Goal: Complete application form: Complete application form

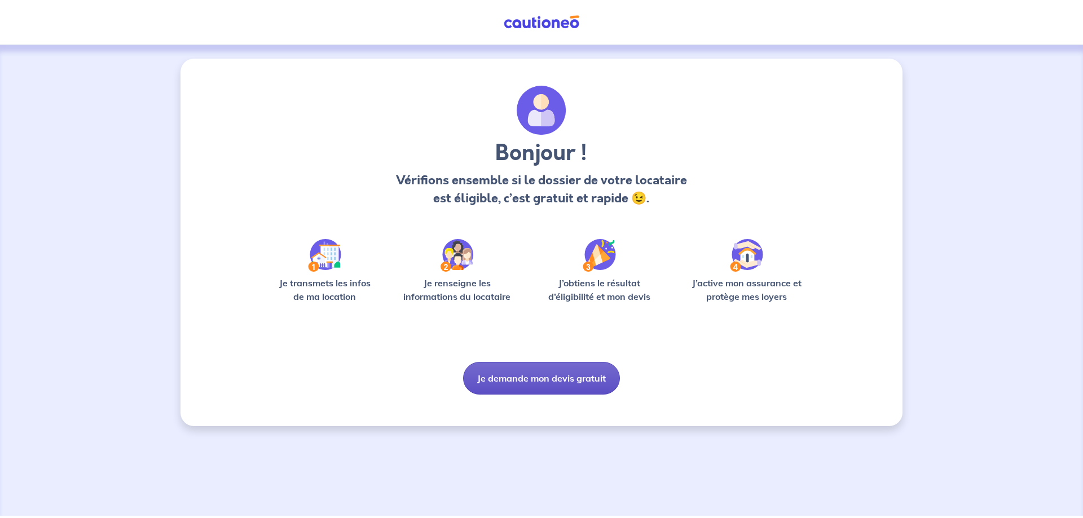
click at [519, 370] on button "Je demande mon devis gratuit" at bounding box center [541, 378] width 157 height 33
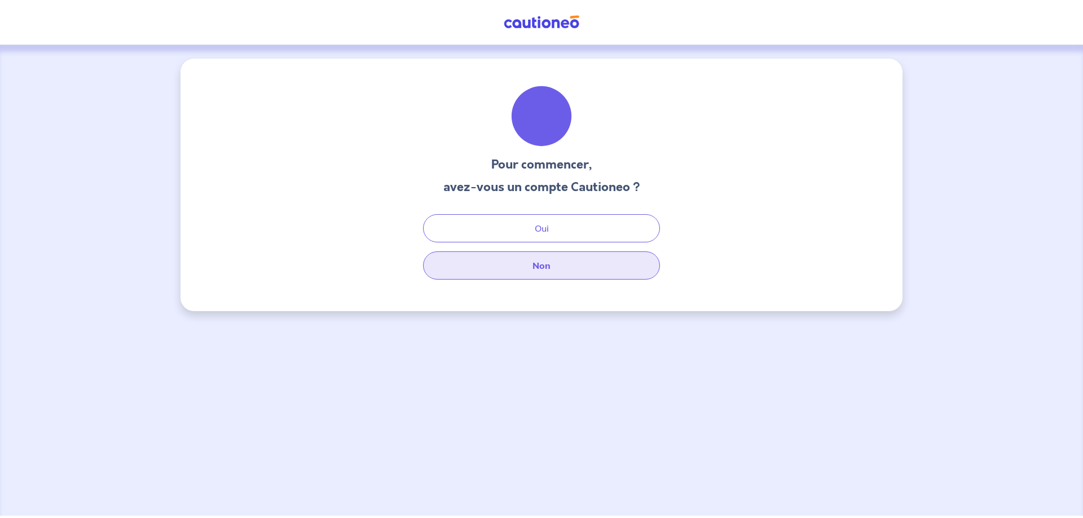
click at [531, 267] on button "Non" at bounding box center [541, 266] width 237 height 28
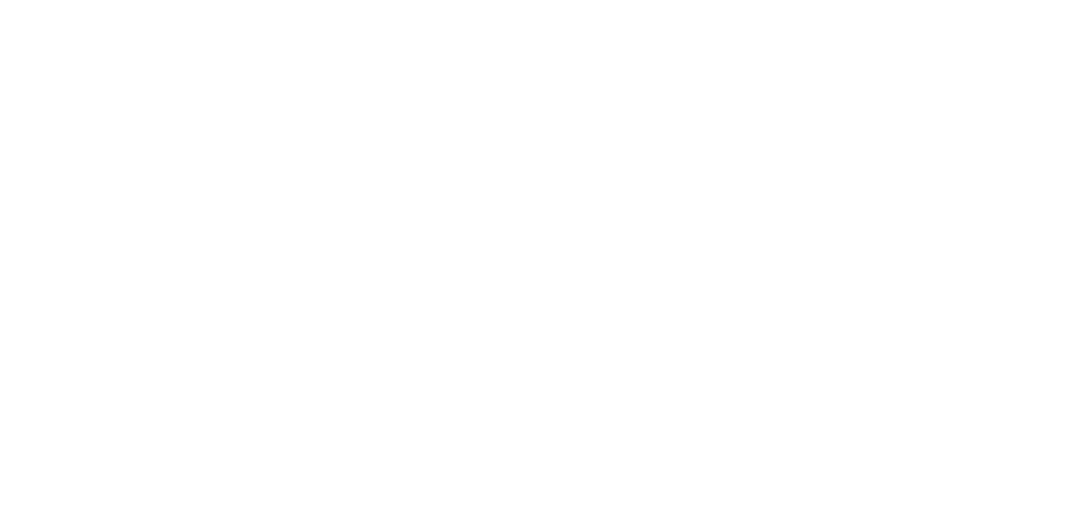
select select "FR"
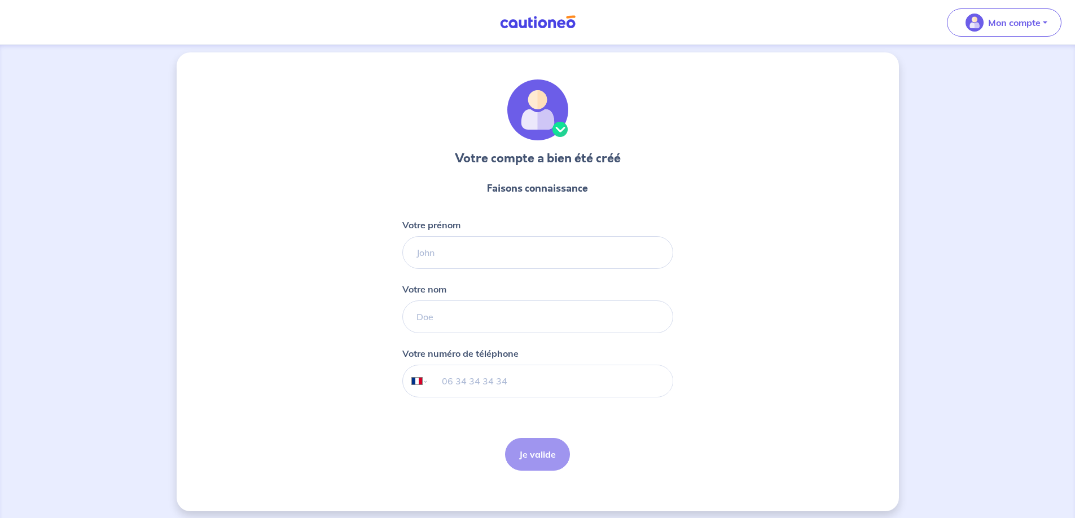
scroll to position [13, 0]
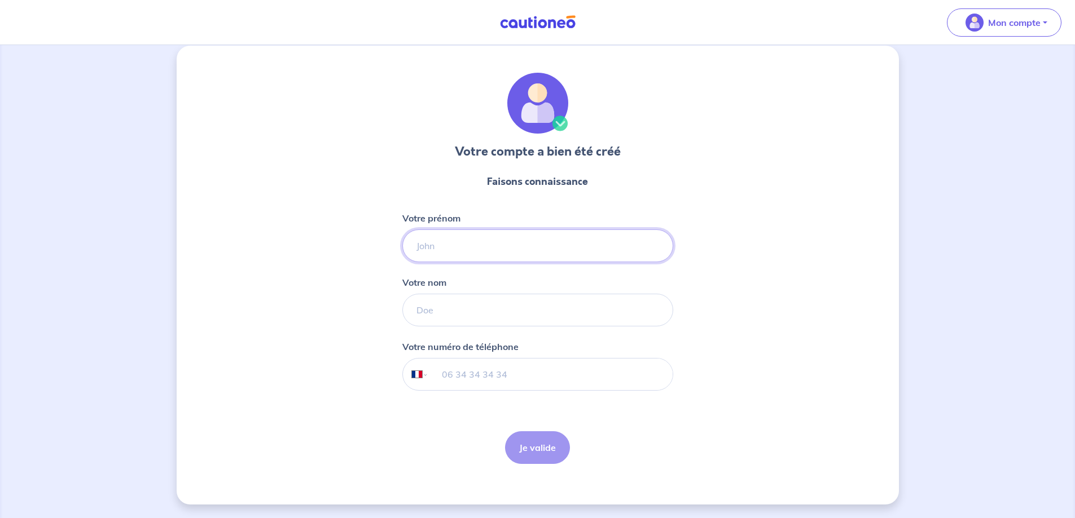
click at [437, 234] on input "Votre prénom" at bounding box center [537, 246] width 271 height 33
type input "Nathan"
type input "Laury"
type input "06 43 72 63 29"
click at [539, 447] on button "Je valide" at bounding box center [537, 448] width 65 height 33
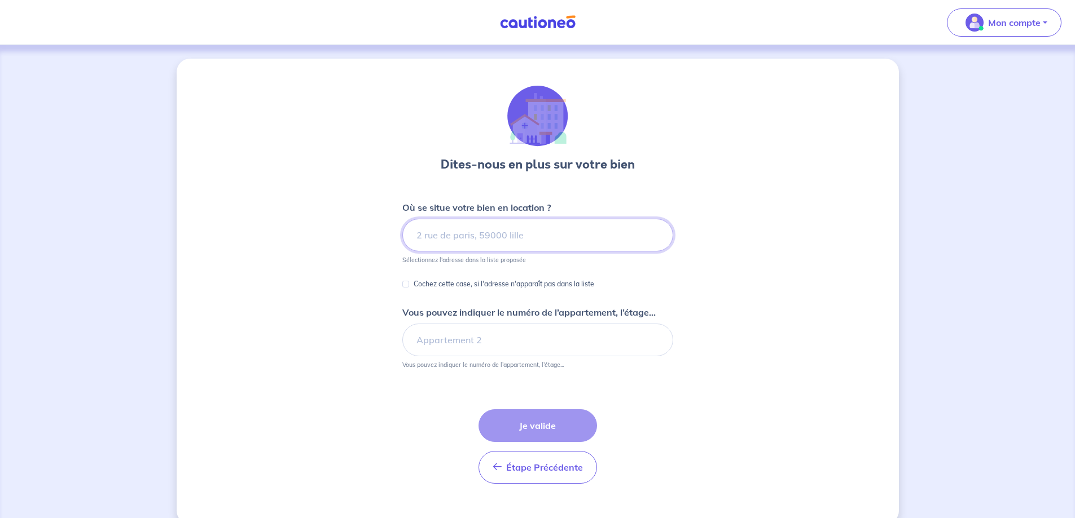
click at [497, 241] on input at bounding box center [537, 235] width 271 height 33
select select "FR"
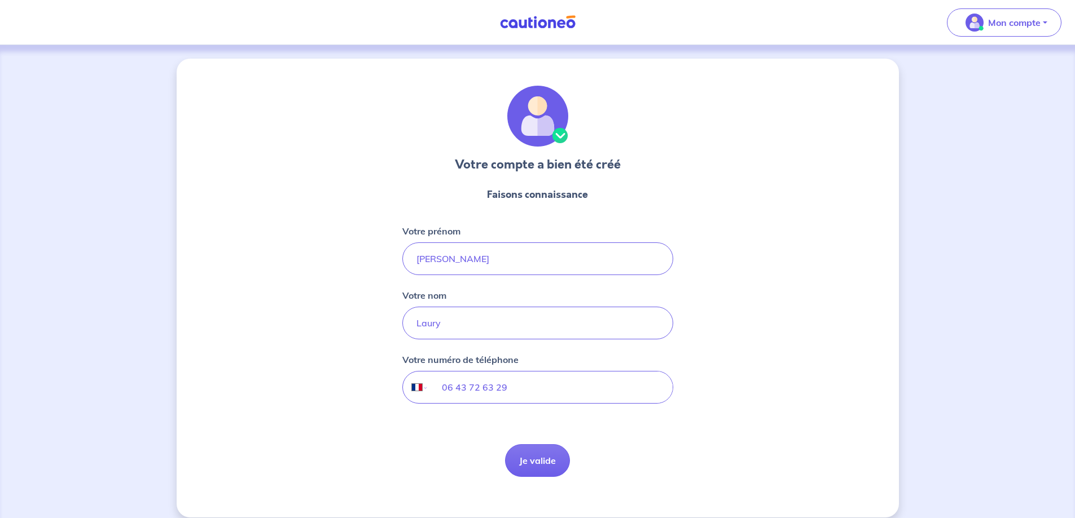
scroll to position [13, 0]
